Goal: Understand process/instructions

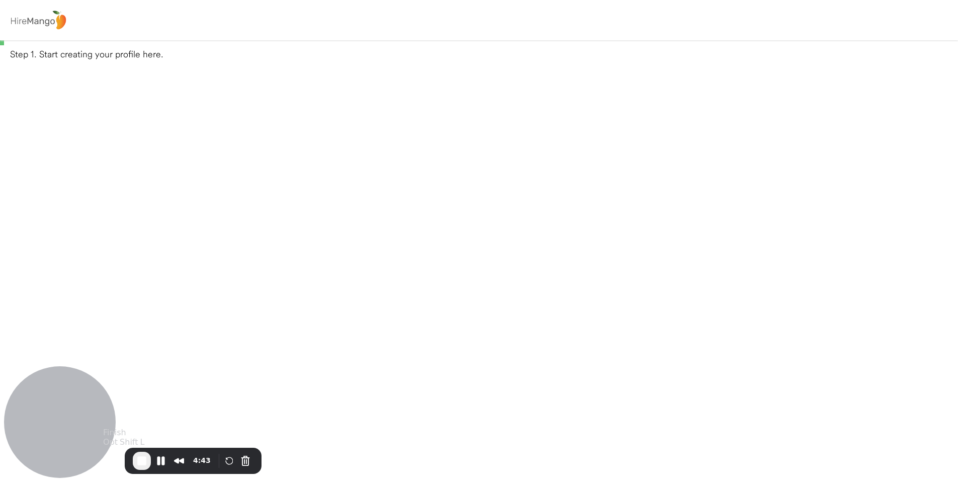
click at [136, 460] on span "End Recording" at bounding box center [142, 460] width 12 height 12
